Goal: Task Accomplishment & Management: Manage account settings

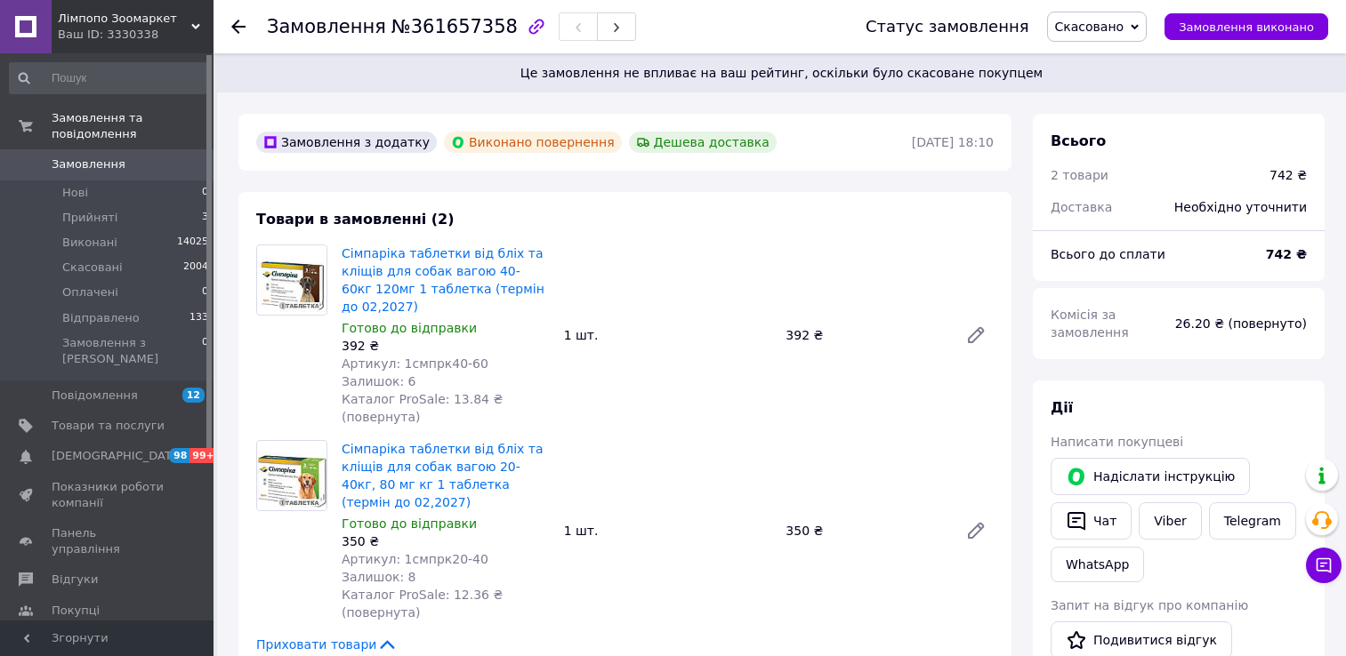
scroll to position [1109, 0]
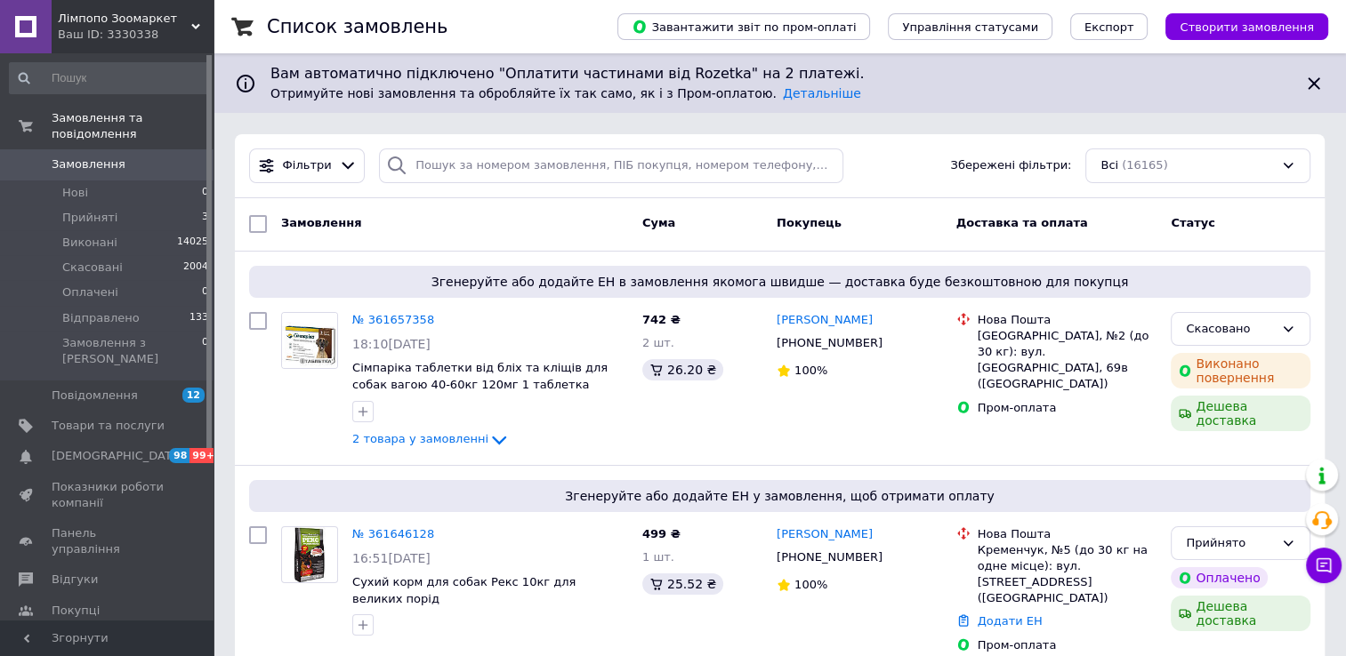
click at [102, 157] on span "Замовлення" at bounding box center [89, 165] width 74 height 16
click at [104, 157] on span "Замовлення" at bounding box center [89, 165] width 74 height 16
click at [93, 210] on span "Прийняті" at bounding box center [89, 218] width 55 height 16
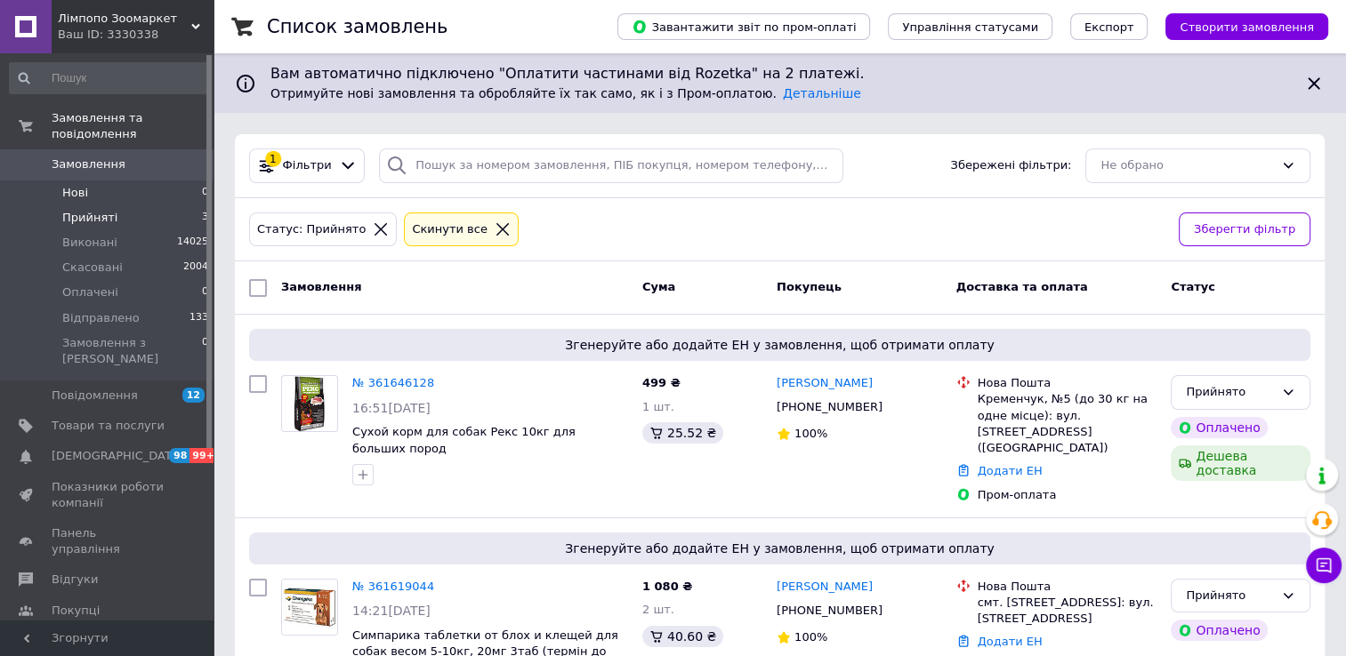
click at [75, 185] on span "Нові" at bounding box center [75, 193] width 26 height 16
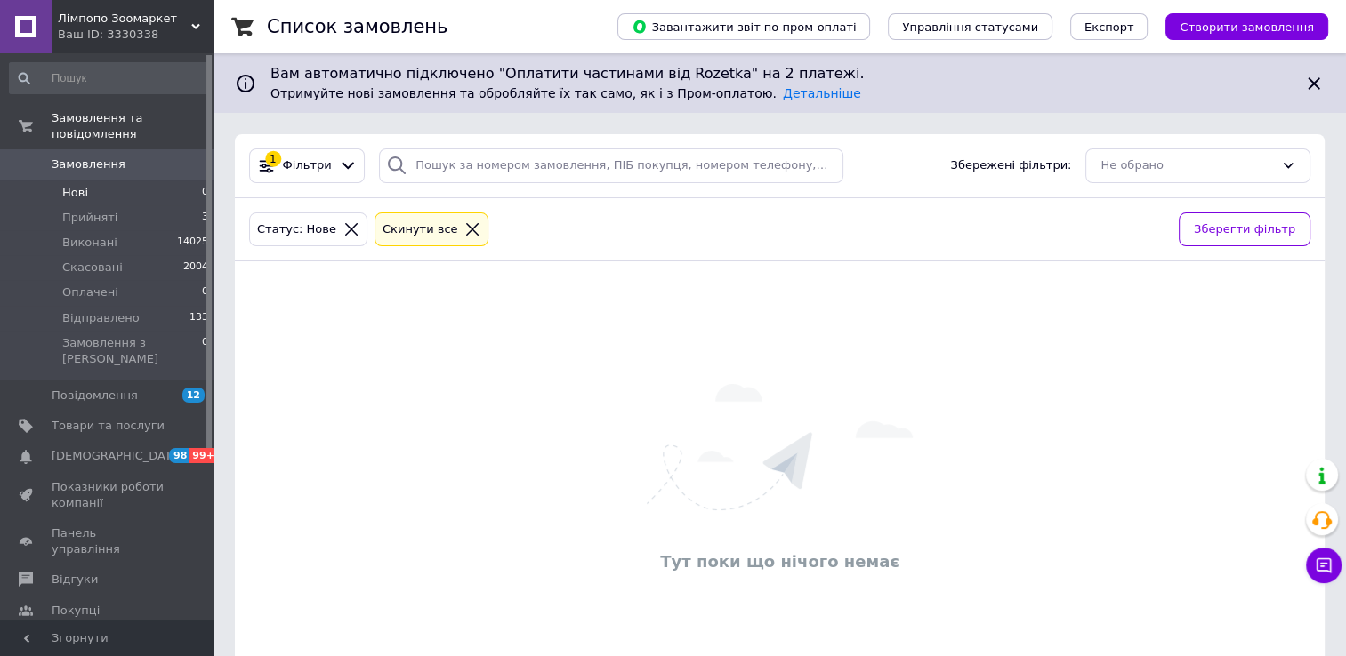
click at [415, 226] on div "Cкинути все" at bounding box center [420, 230] width 83 height 19
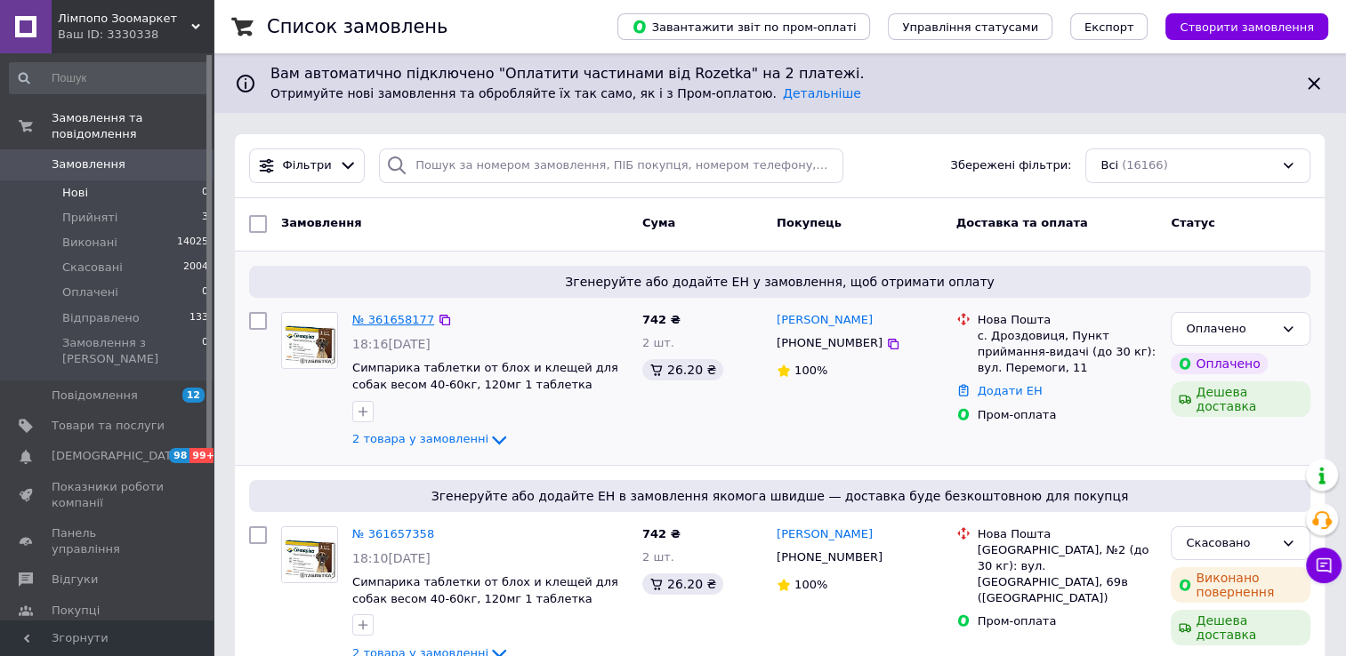
click at [381, 322] on link "№ 361658177" at bounding box center [393, 319] width 82 height 13
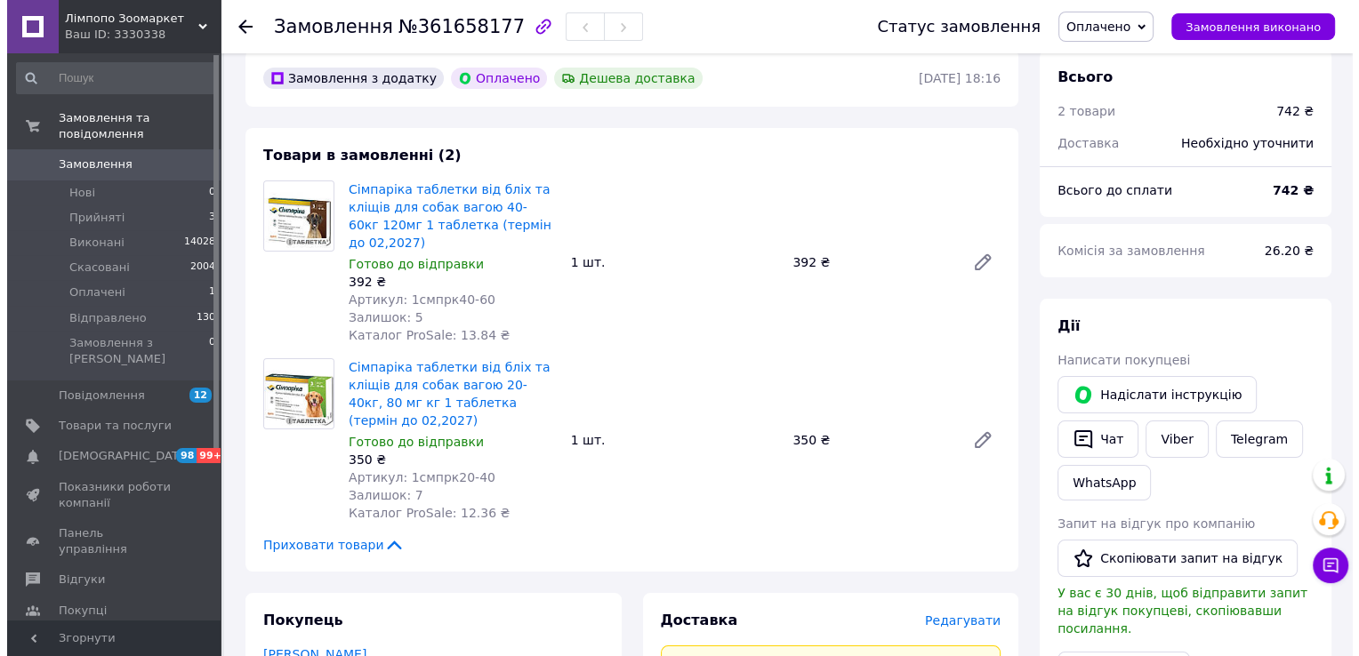
scroll to position [178, 0]
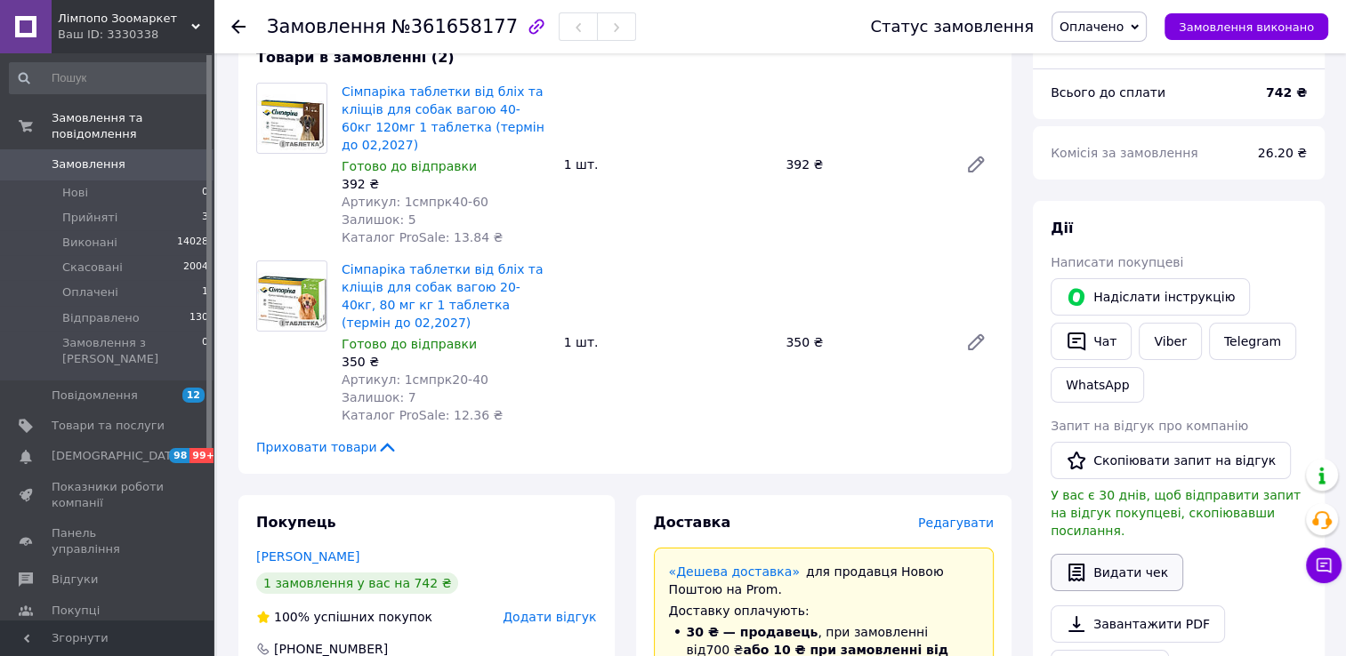
click at [1138, 555] on button "Видати чек" at bounding box center [1117, 572] width 133 height 37
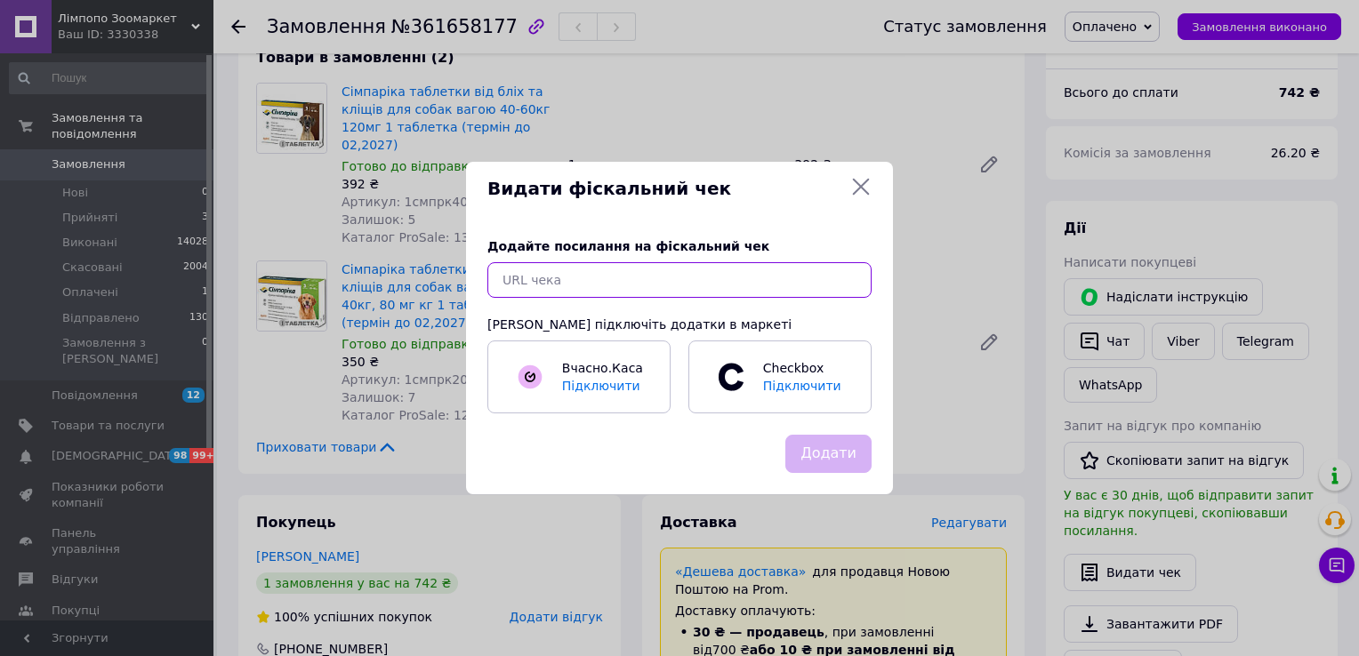
click at [693, 287] on input "text" at bounding box center [679, 280] width 384 height 36
paste input "https://check.checkbox.ua/1ed76b52-09e0-47c6-81a6-2150dd41fe9b"
type input "https://check.checkbox.ua/1ed76b52-09e0-47c6-81a6-2150dd41fe9b"
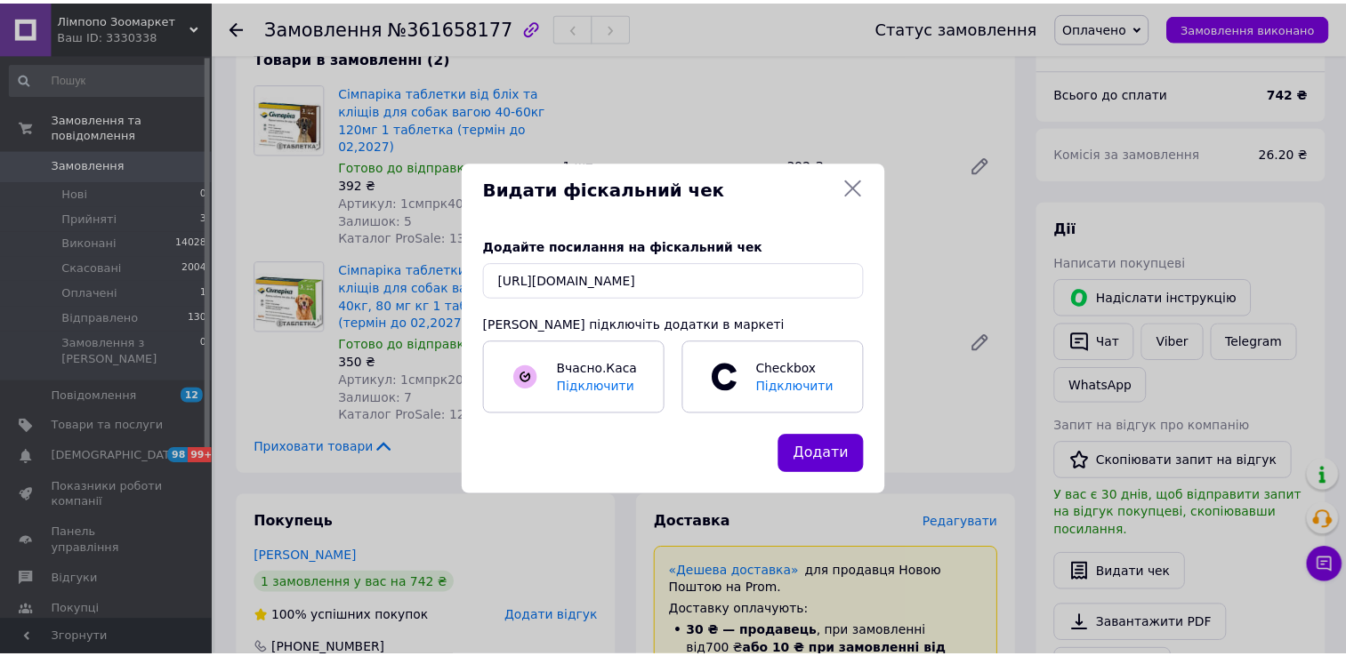
scroll to position [0, 0]
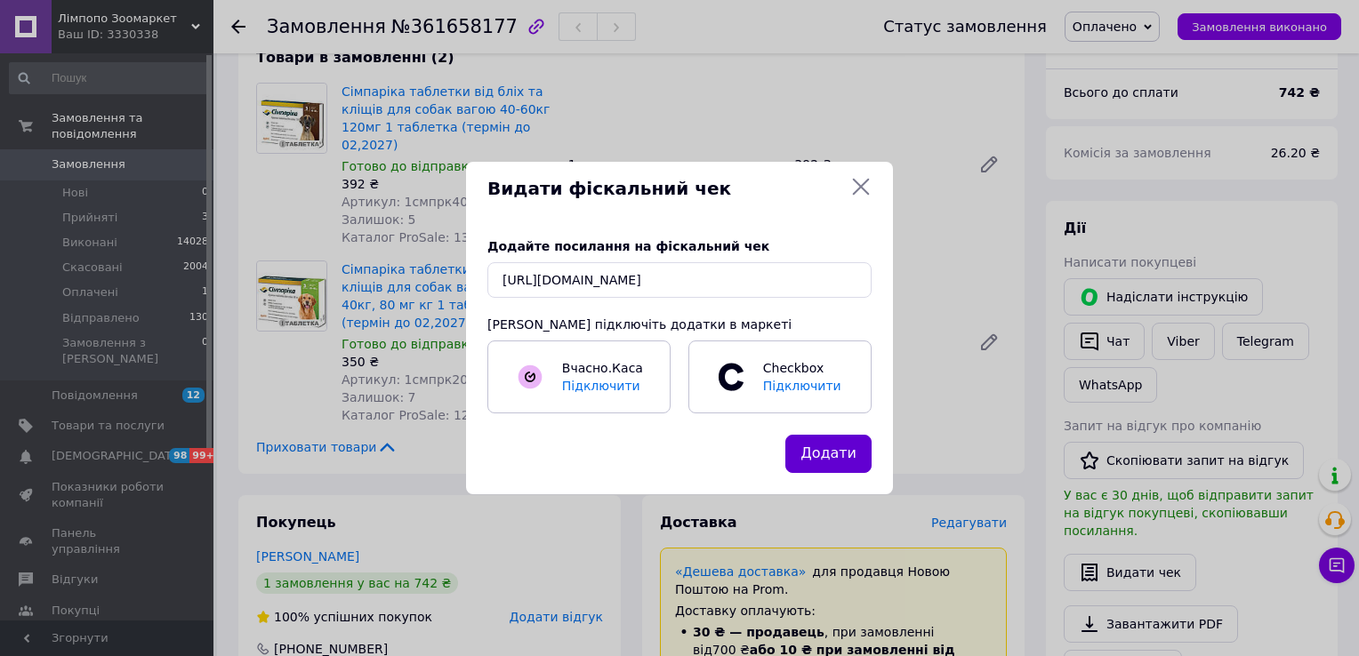
click at [857, 450] on button "Додати" at bounding box center [828, 454] width 86 height 38
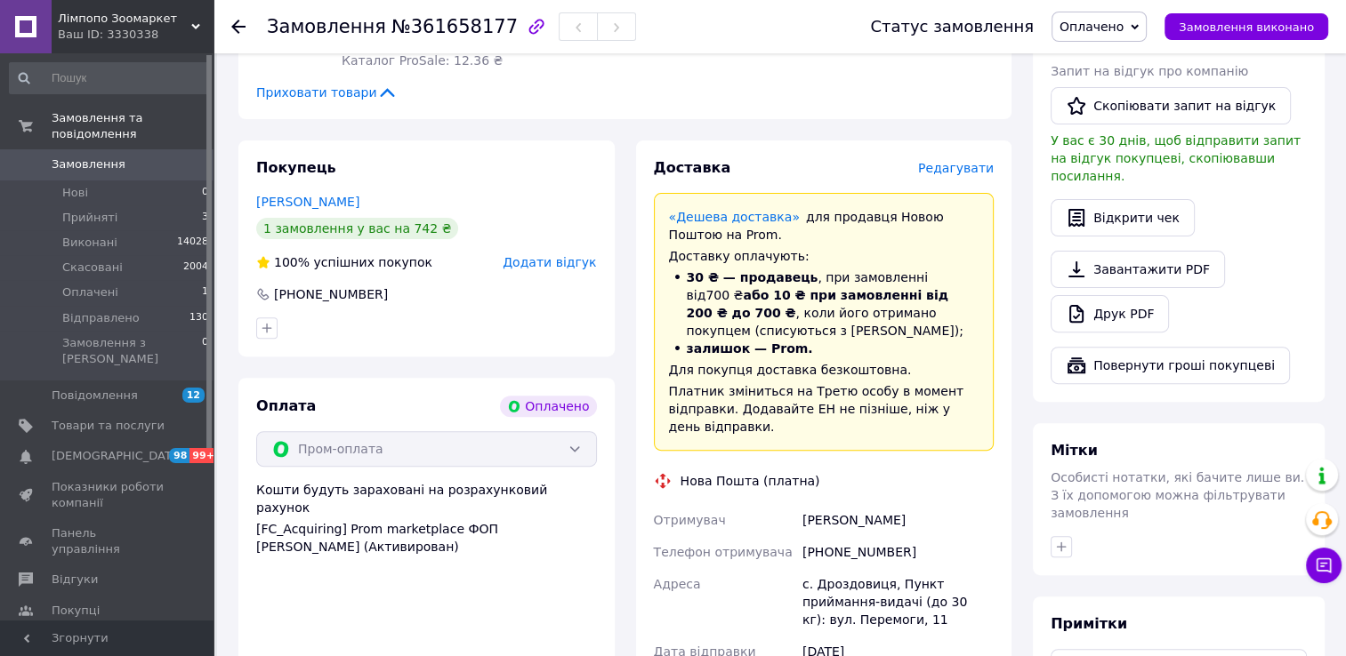
scroll to position [534, 0]
click at [1147, 20] on span "Оплачено" at bounding box center [1098, 27] width 95 height 30
click at [1110, 62] on li "Прийнято" at bounding box center [1099, 62] width 95 height 27
click at [231, 25] on icon at bounding box center [238, 27] width 14 height 14
